Goal: Information Seeking & Learning: Learn about a topic

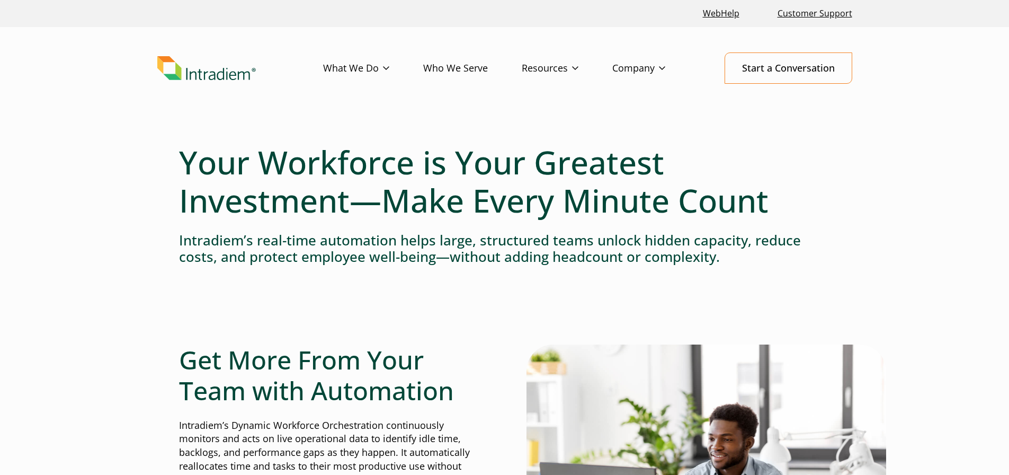
scroll to position [159, 0]
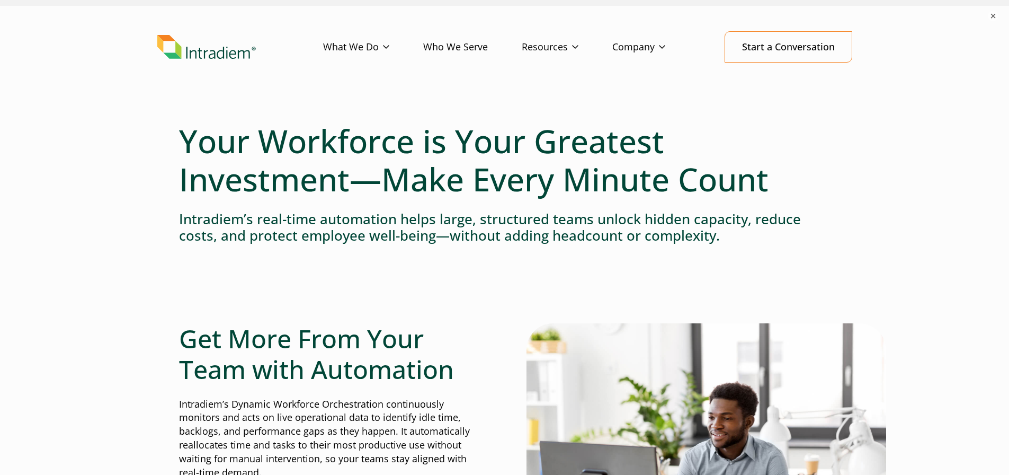
scroll to position [0, 0]
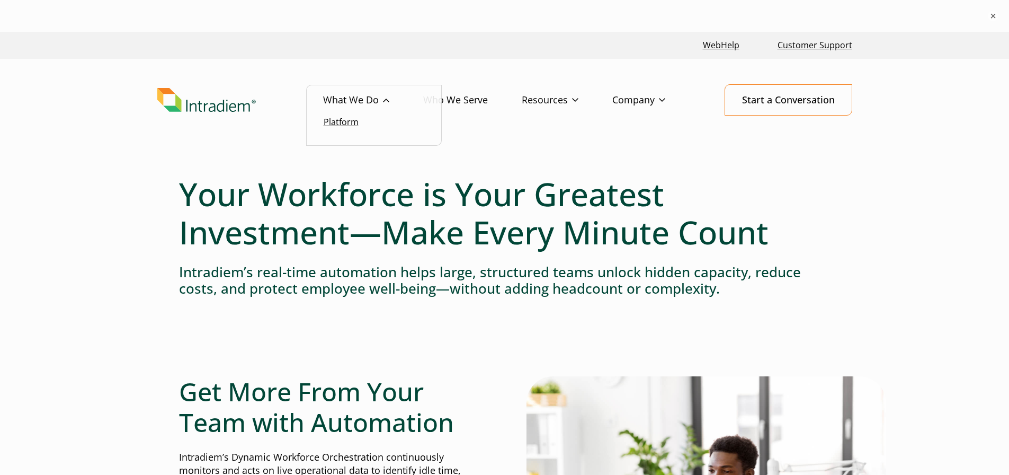
click at [346, 124] on link "Platform" at bounding box center [341, 122] width 35 height 12
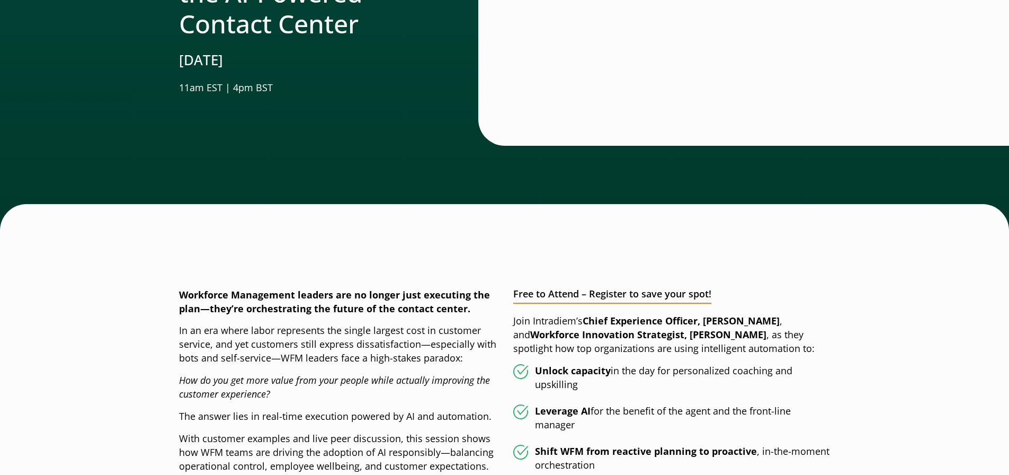
scroll to position [292, 0]
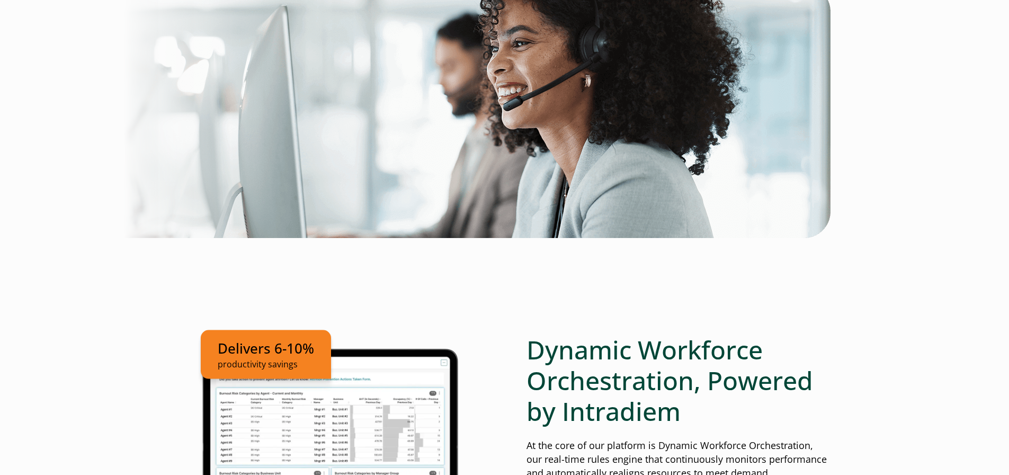
scroll to position [318, 0]
